Goal: Information Seeking & Learning: Learn about a topic

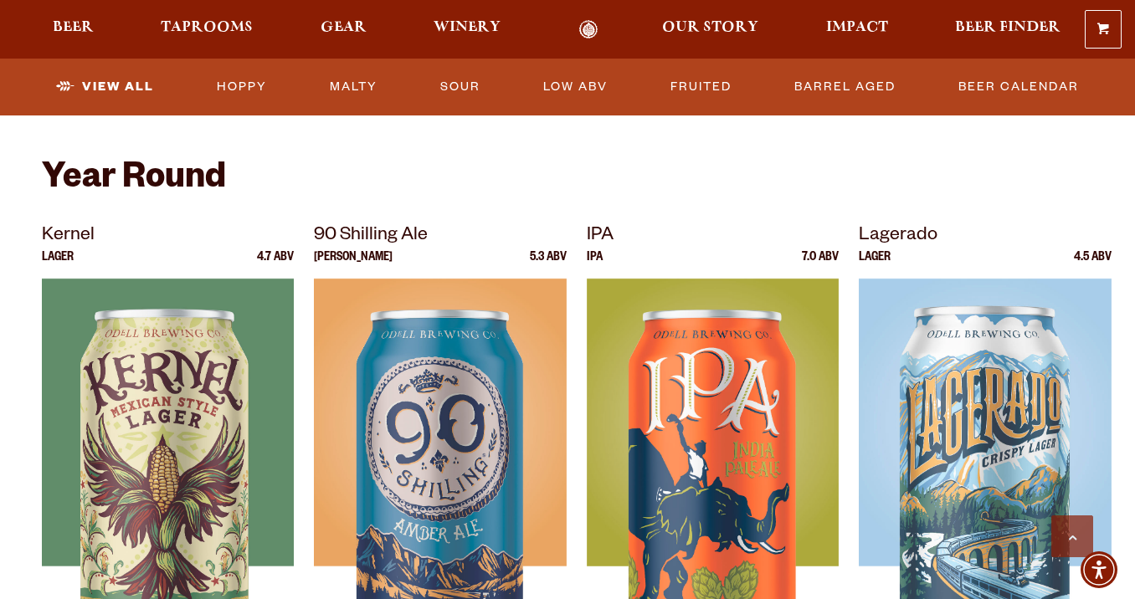
scroll to position [654, 0]
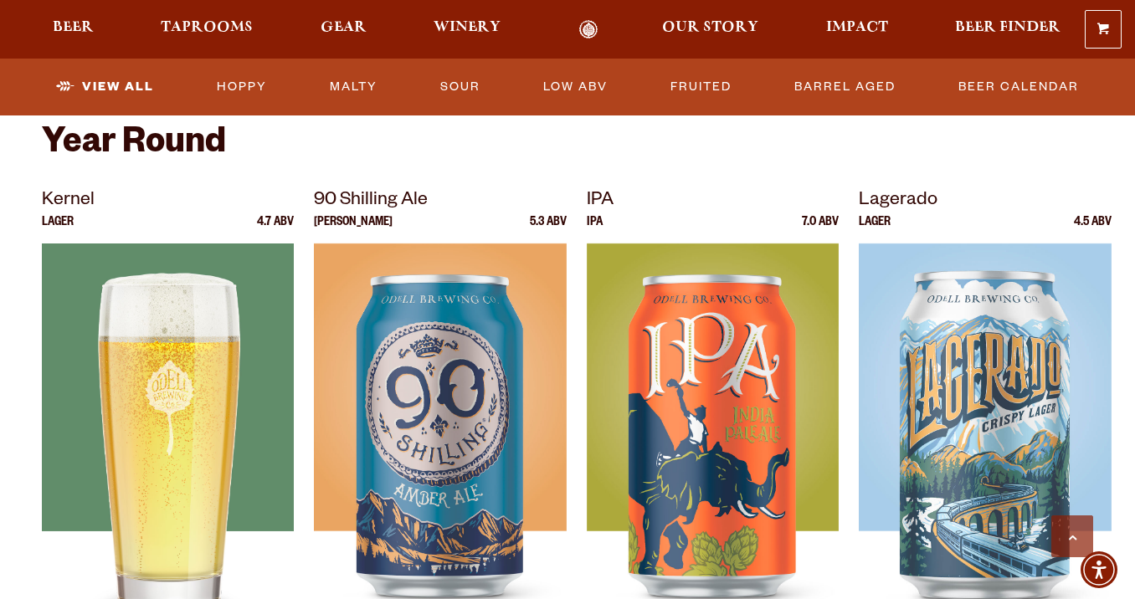
click at [223, 416] on img at bounding box center [168, 453] width 252 height 419
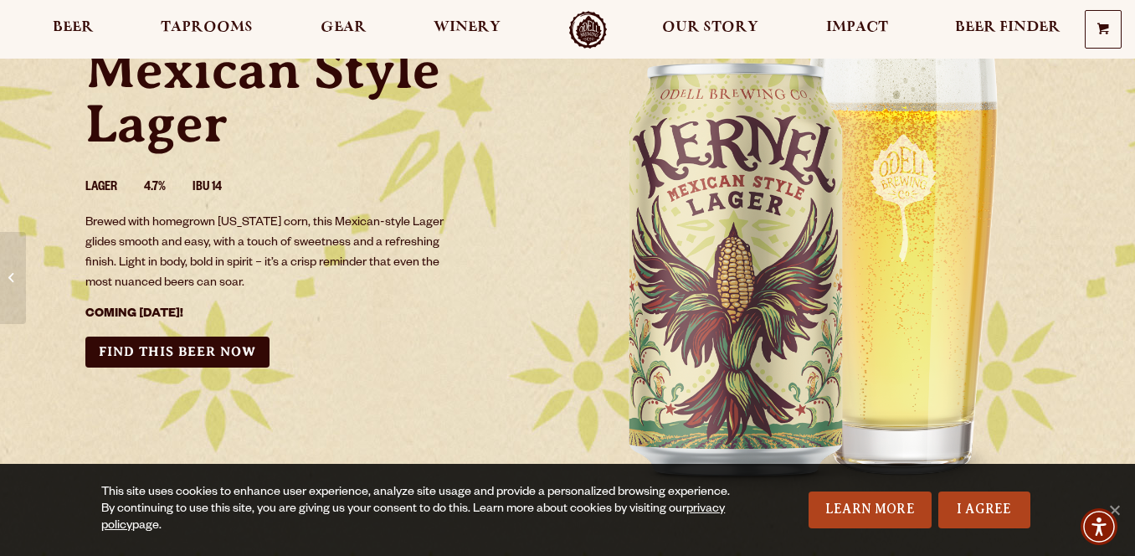
scroll to position [156, 0]
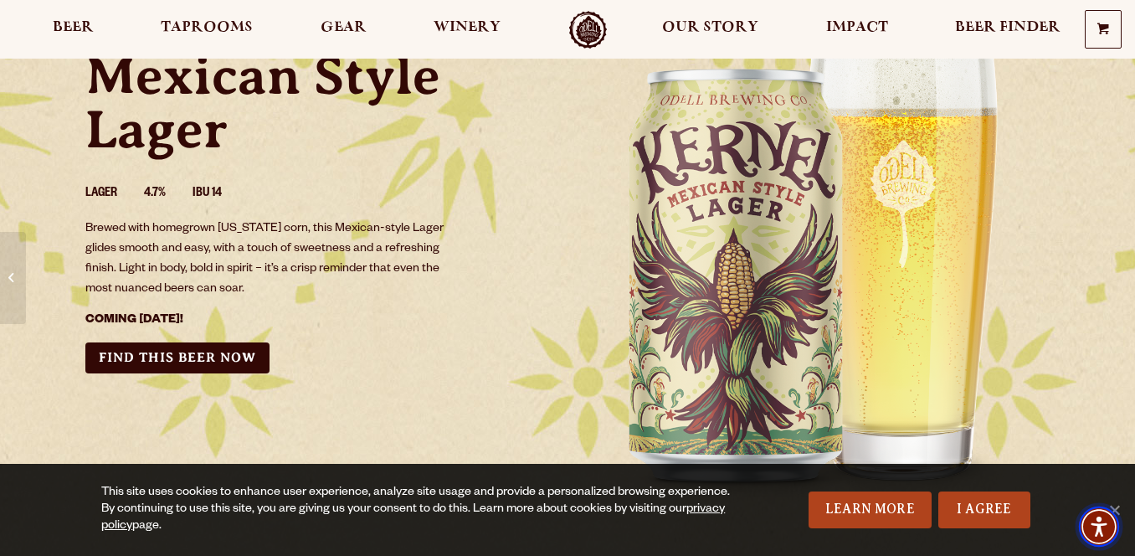
click at [1116, 504] on span "Accessibility Menu" at bounding box center [1099, 526] width 59 height 59
click at [1115, 508] on img "Accessibility Menu" at bounding box center [1099, 527] width 40 height 40
click at [961, 519] on link "I Agree" at bounding box center [985, 509] width 92 height 37
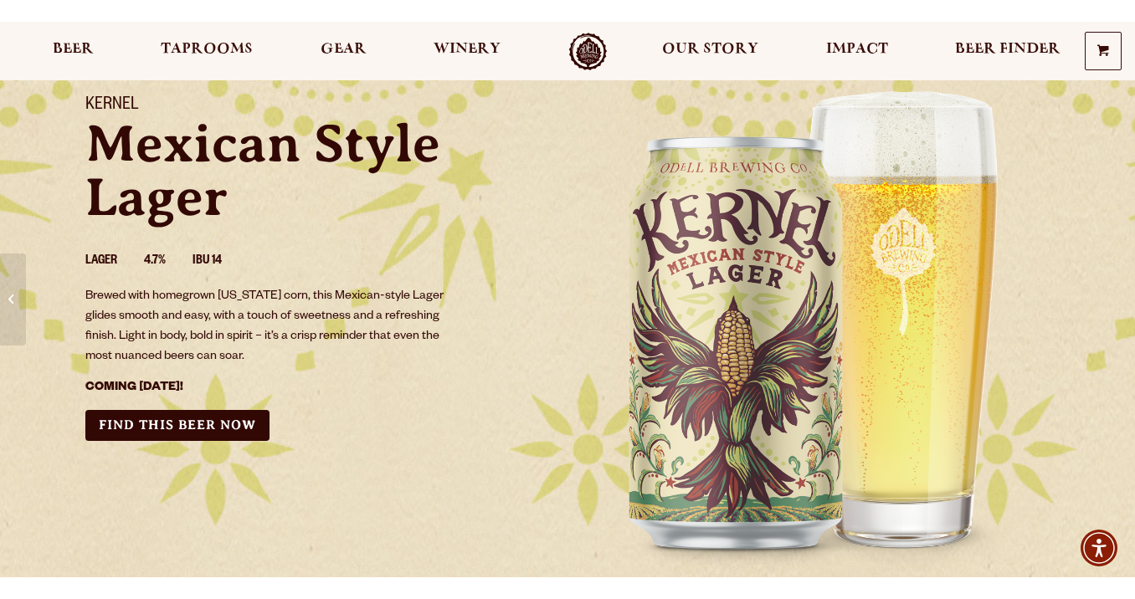
scroll to position [111, 0]
